Goal: Task Accomplishment & Management: Use online tool/utility

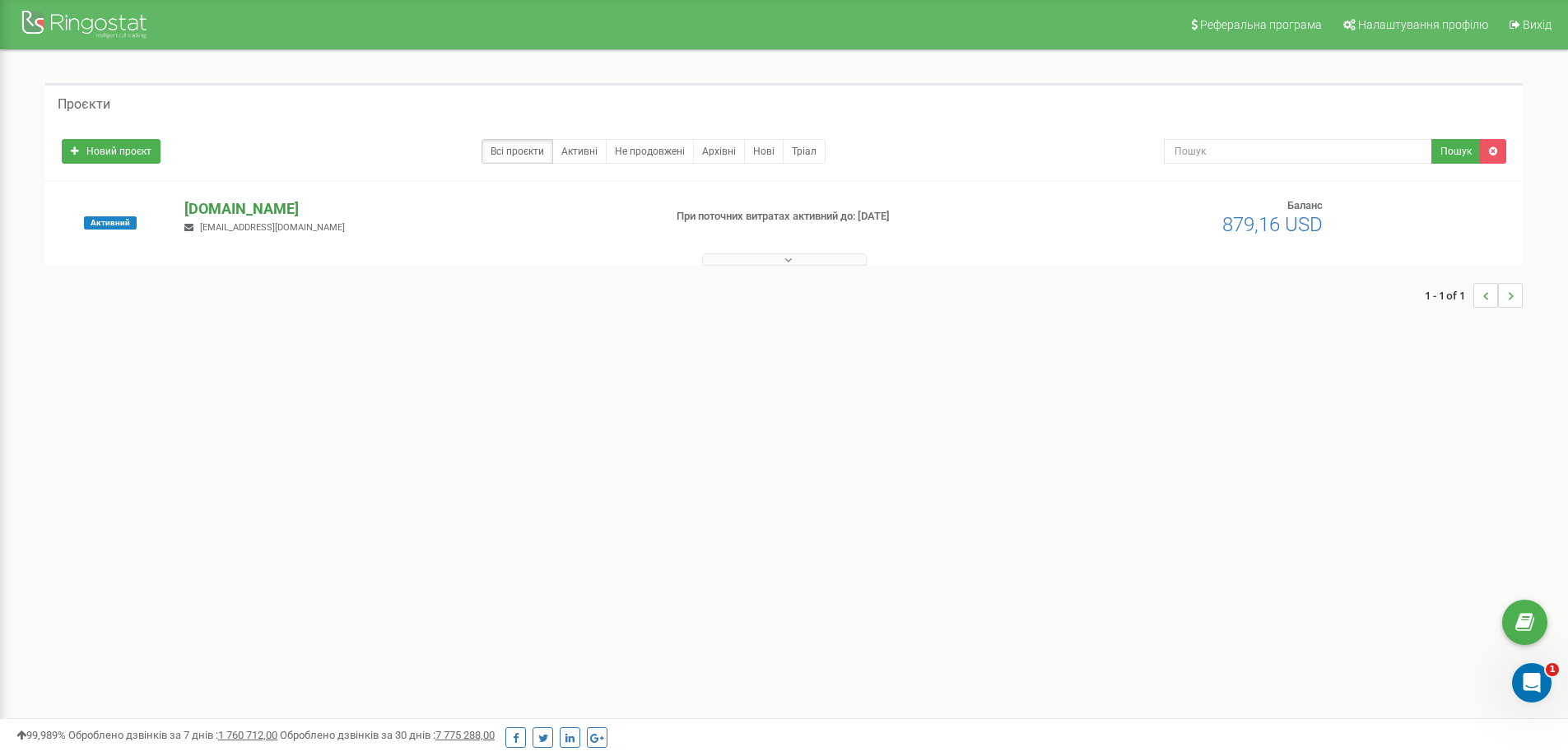
click at [204, 209] on p "[DOMAIN_NAME]" at bounding box center [417, 208] width 466 height 21
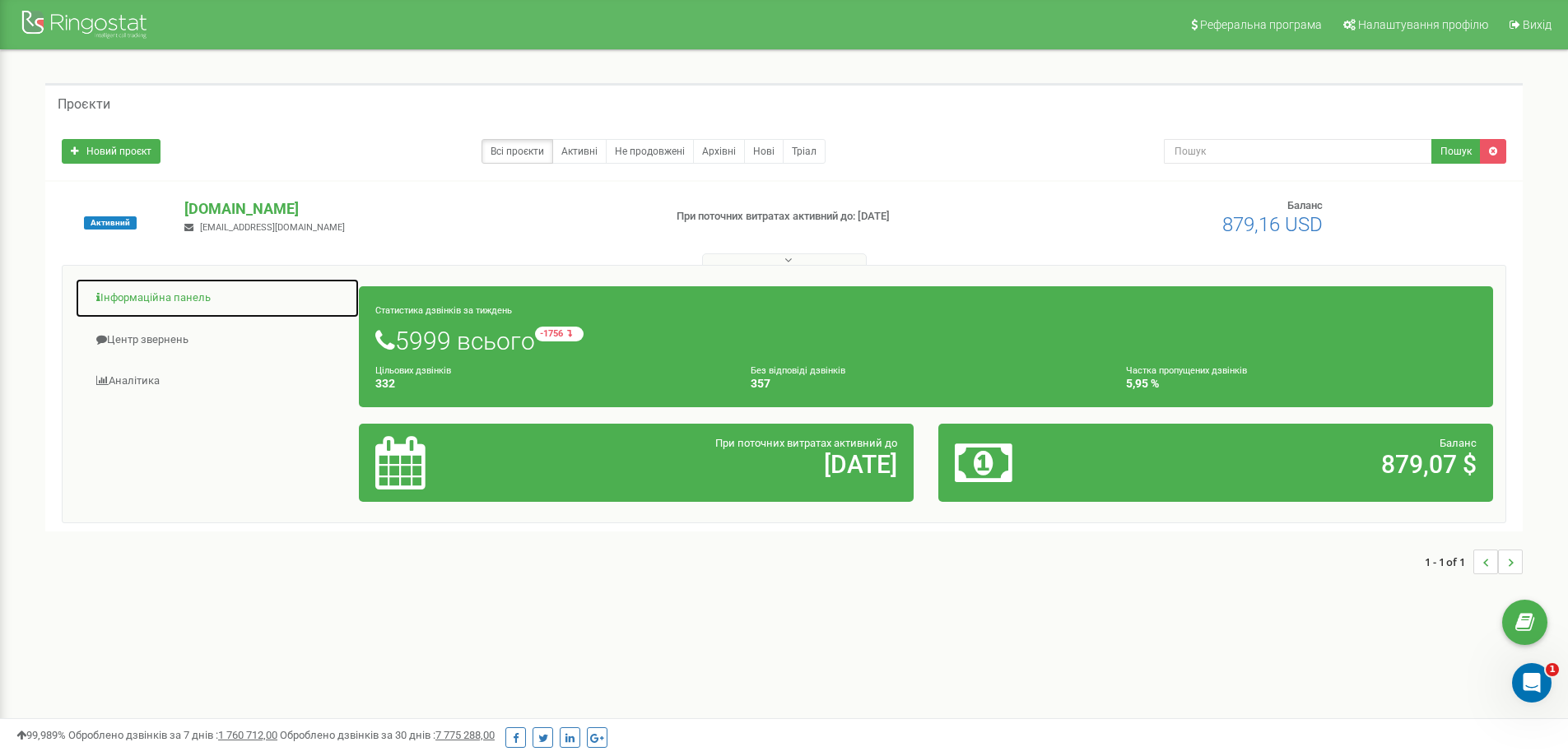
click at [175, 287] on link "Інформаційна панель" at bounding box center [217, 298] width 285 height 40
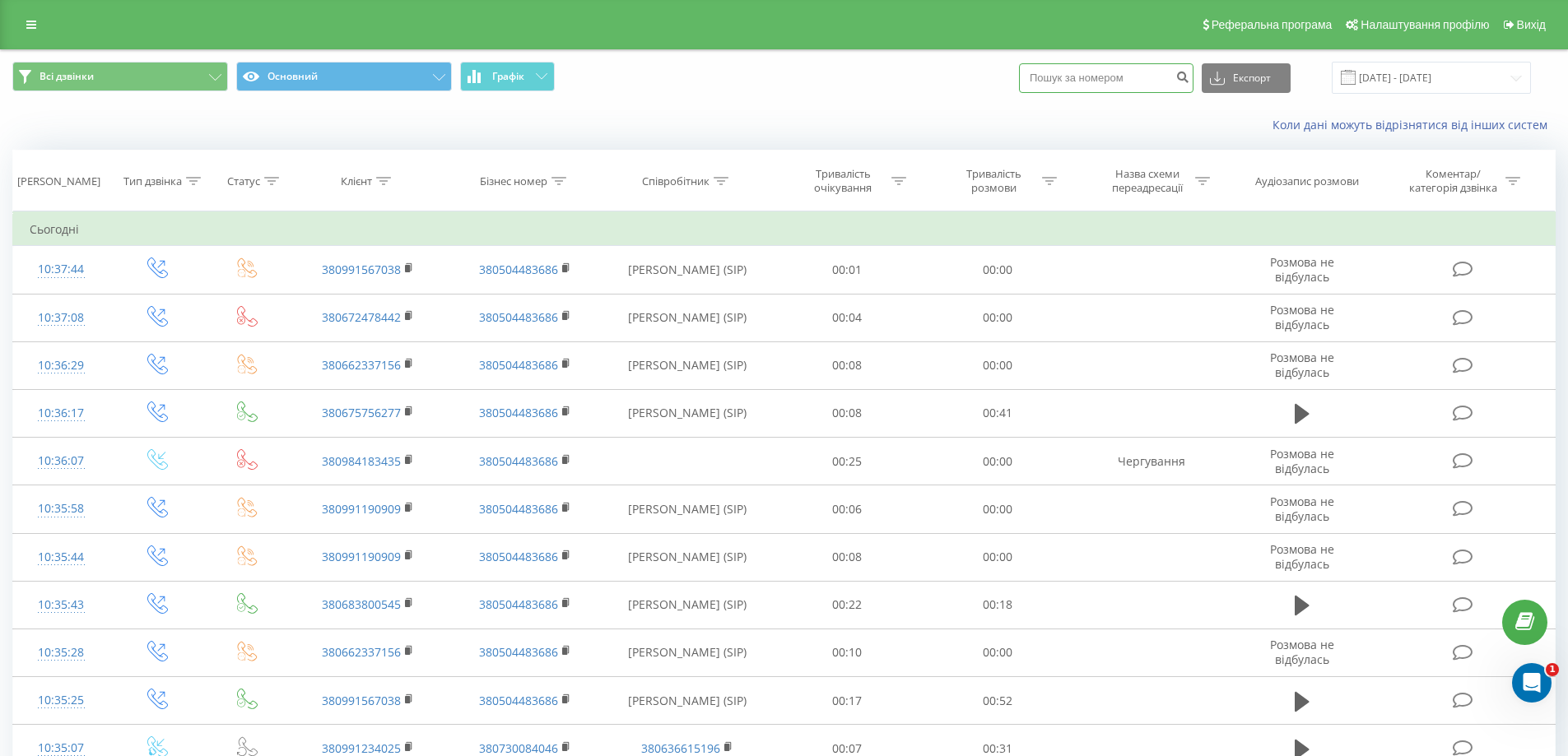
click at [1174, 70] on input at bounding box center [1106, 78] width 175 height 30
paste input "0503723782"
type input "0503723782"
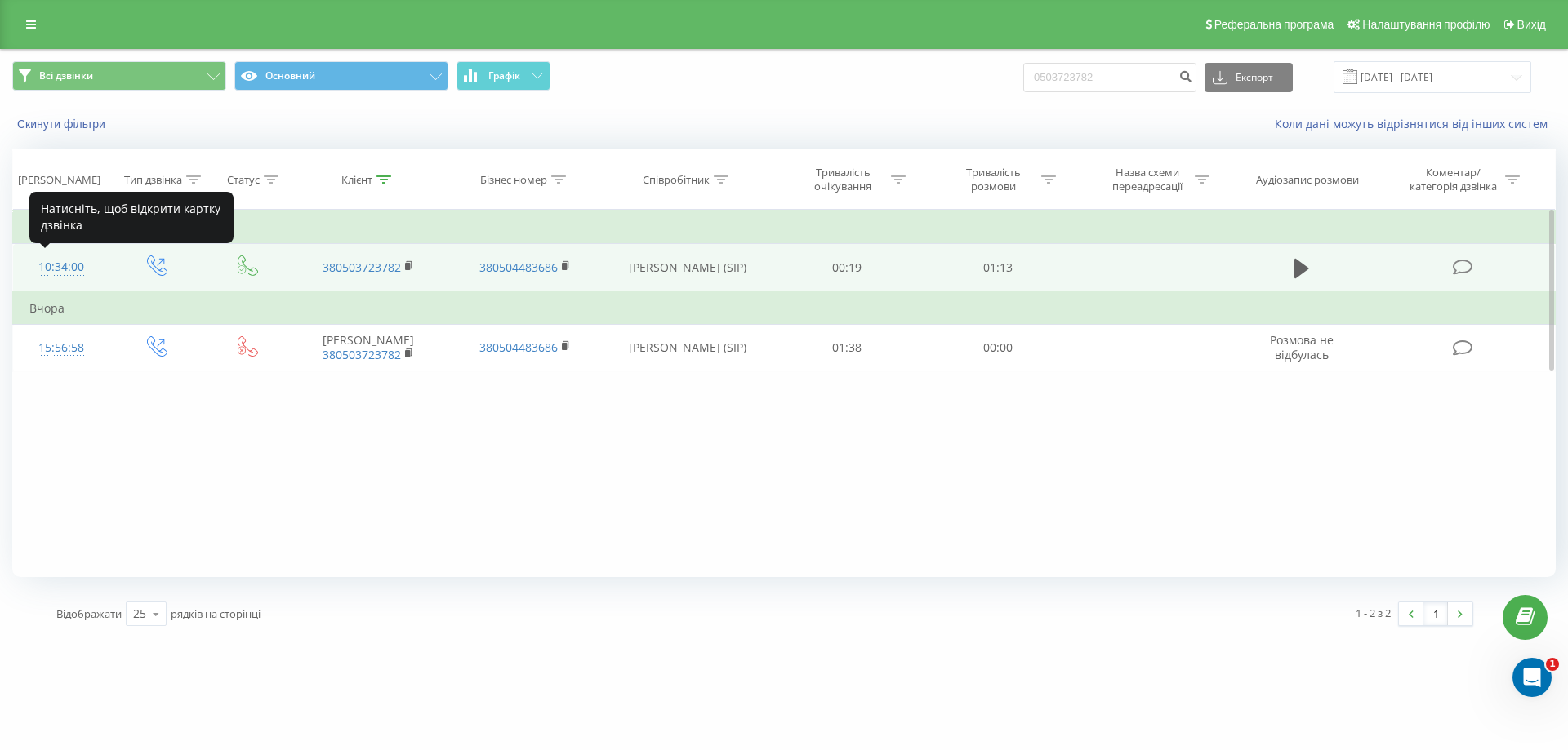
click at [59, 272] on div "10:34:00" at bounding box center [61, 267] width 64 height 32
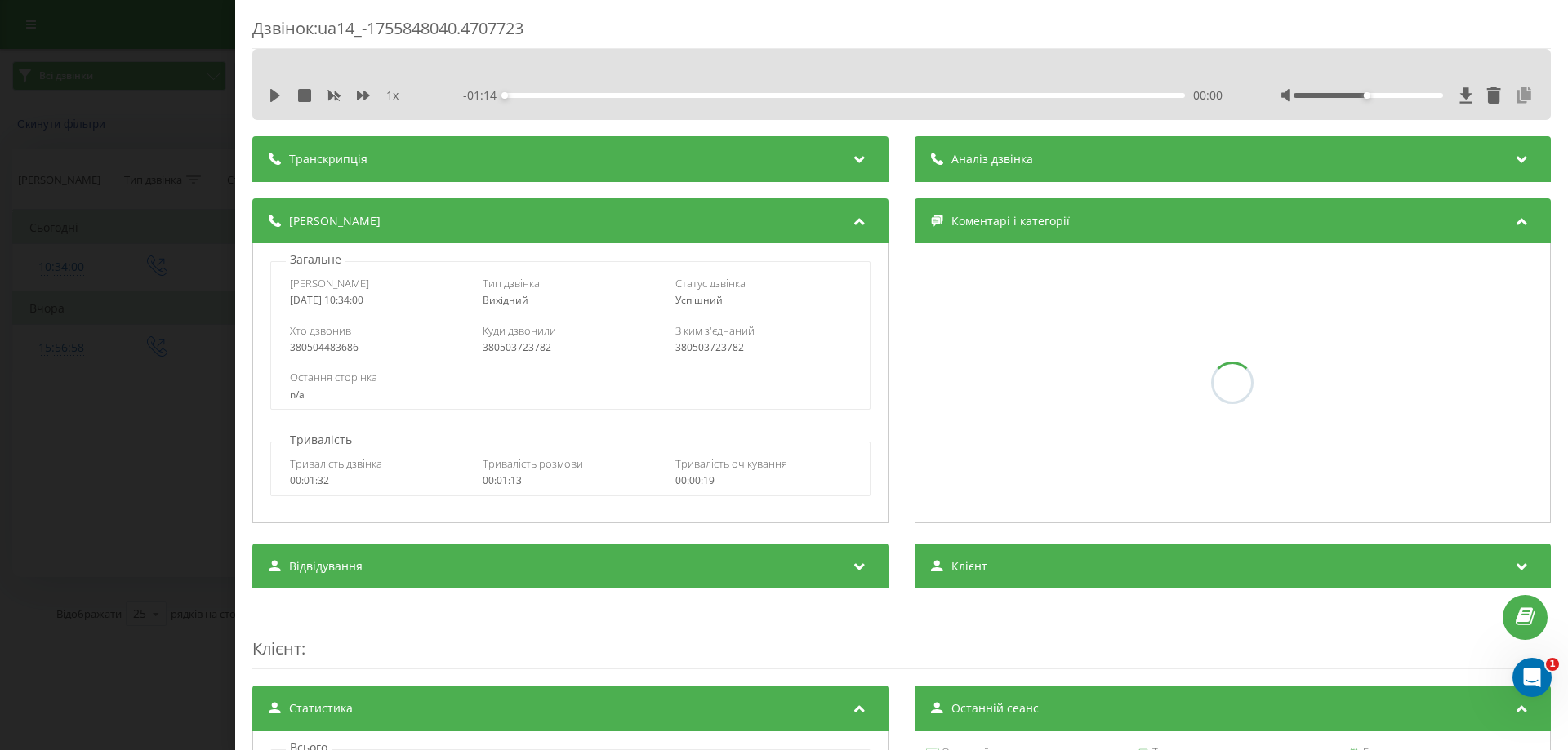
click at [1514, 94] on icon at bounding box center [1523, 95] width 19 height 17
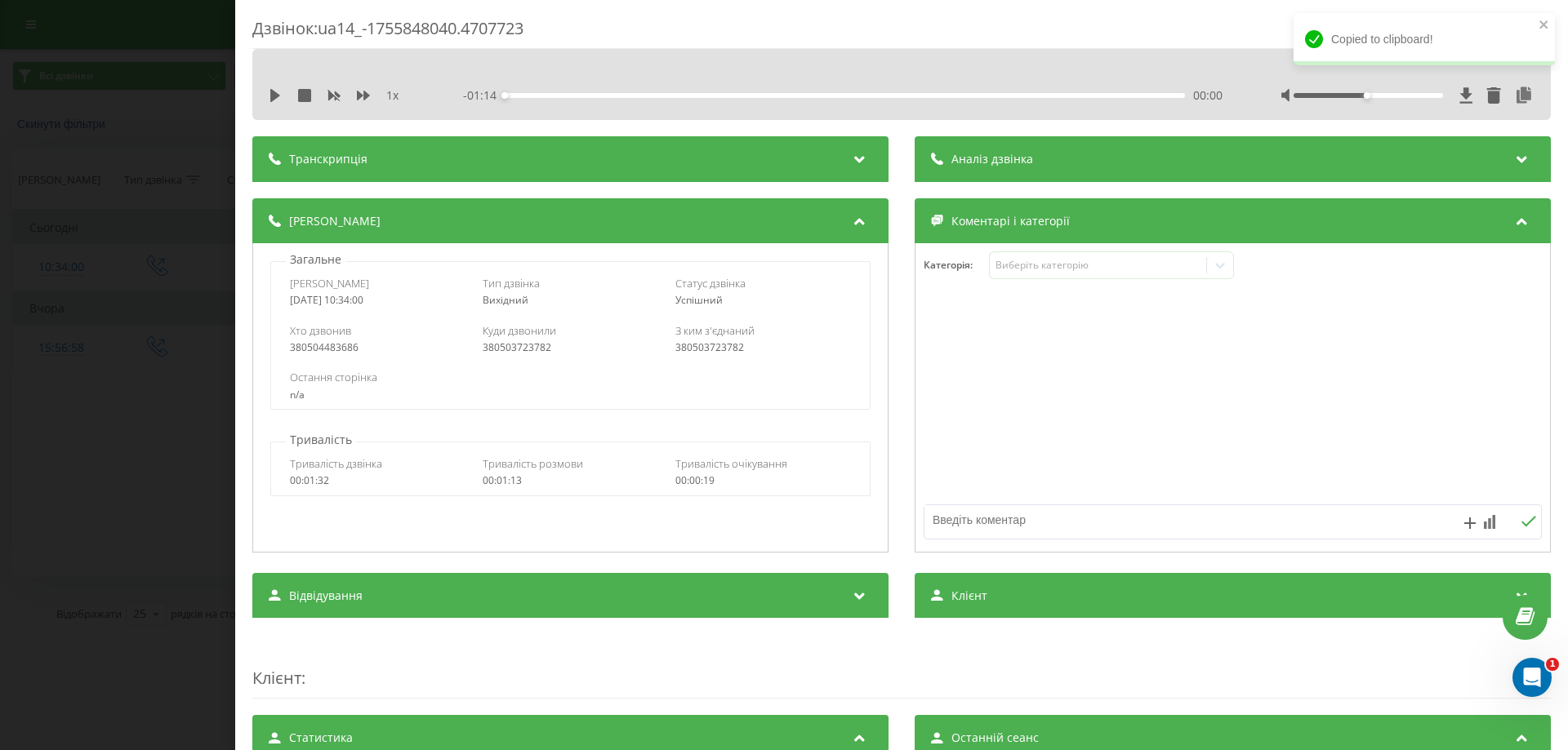
click at [54, 566] on div "Дзвінок : ua14_-1755848040.4707723 1 x - 01:14 00:00 00:00 Транскрипція Для AI-…" at bounding box center [784, 375] width 1568 height 750
